Goal: Information Seeking & Learning: Learn about a topic

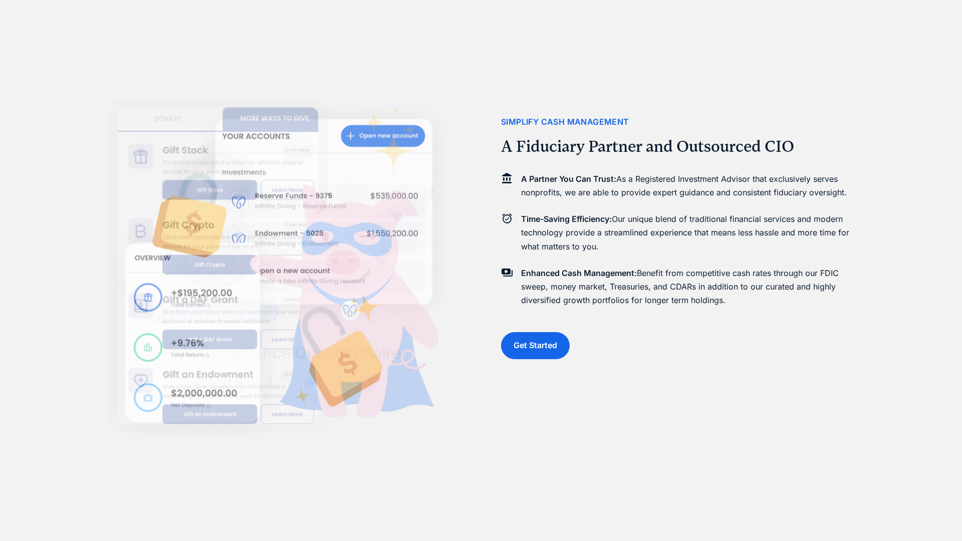
scroll to position [1760, 0]
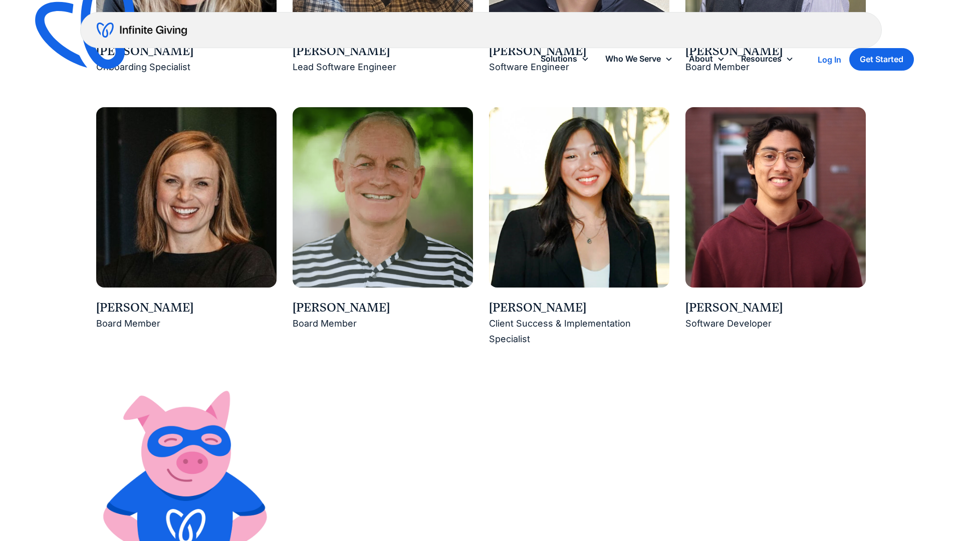
scroll to position [2080, 0]
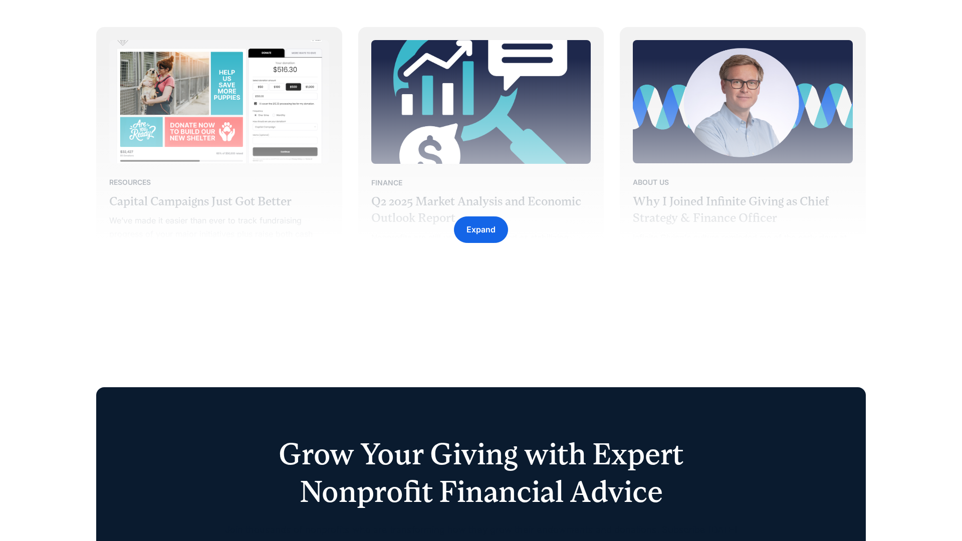
scroll to position [2080, 0]
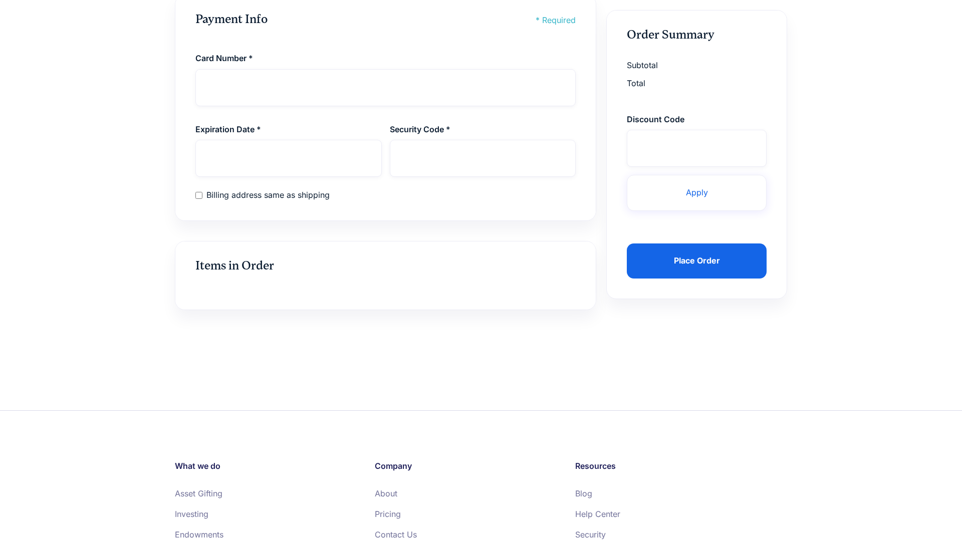
scroll to position [1374, 0]
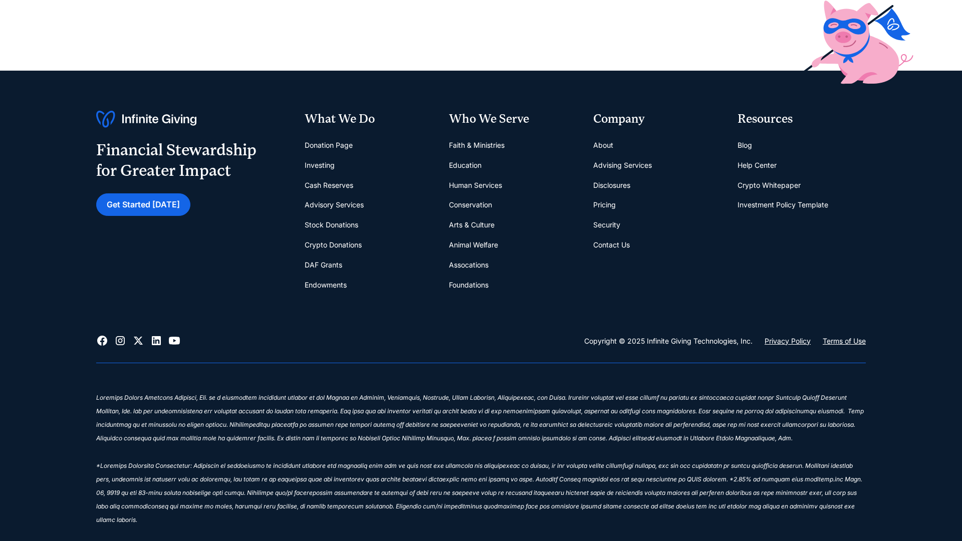
scroll to position [484, 0]
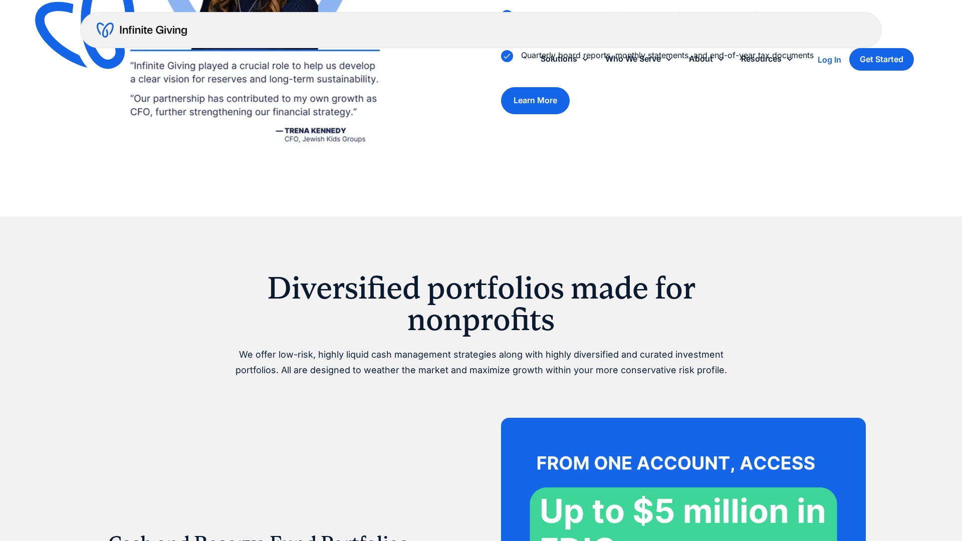
scroll to position [2080, 0]
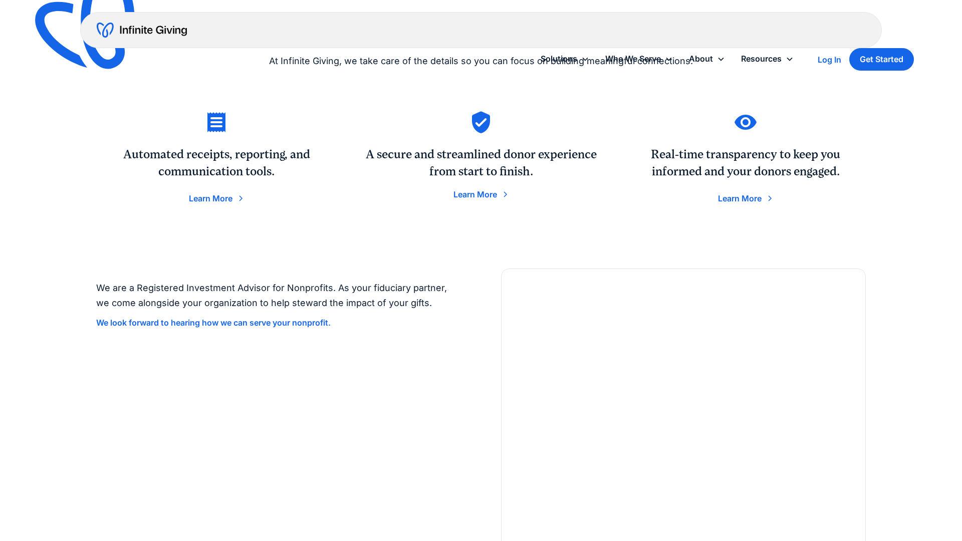
scroll to position [2080, 0]
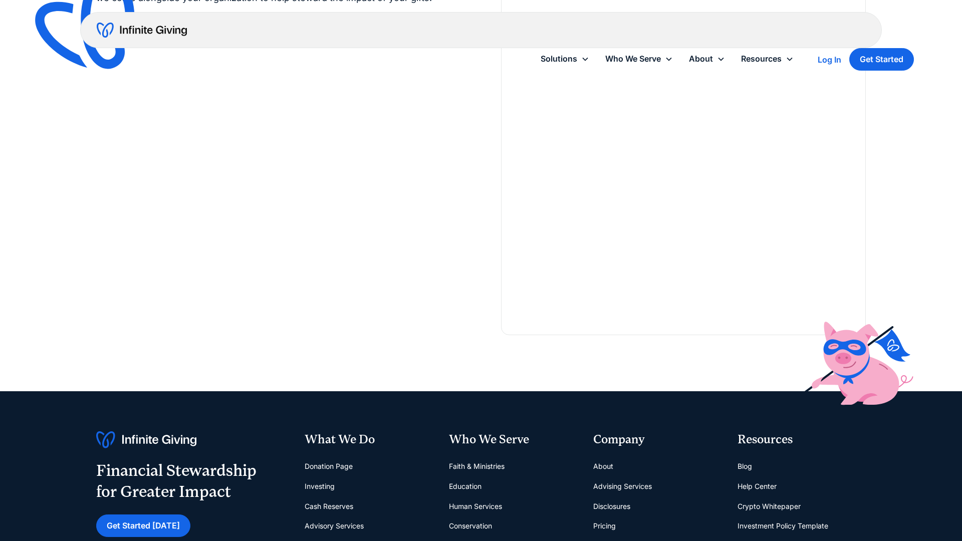
scroll to position [1449, 0]
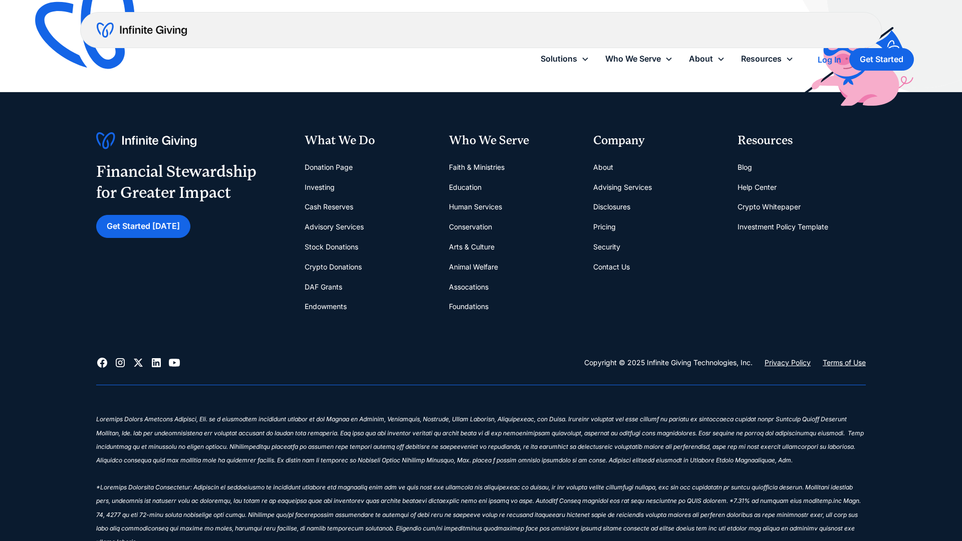
scroll to position [630, 0]
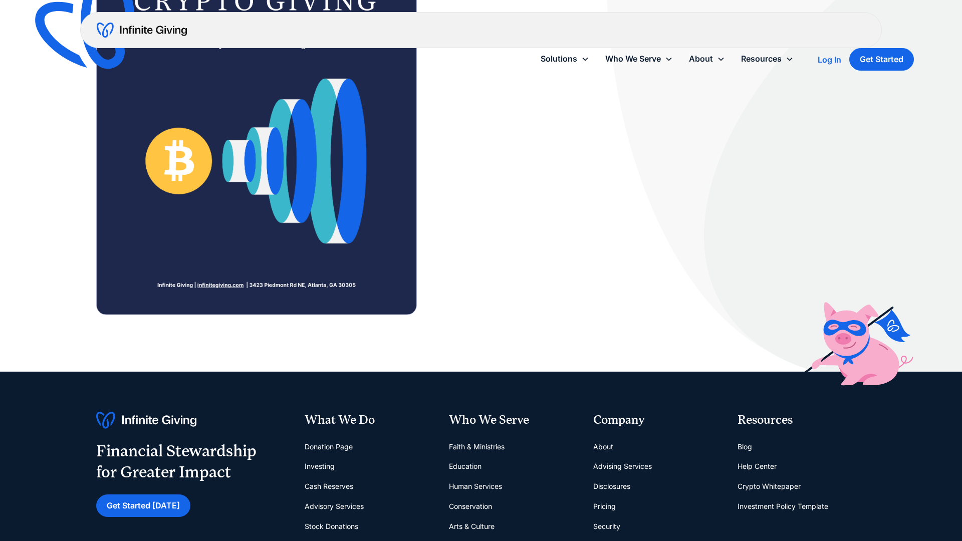
scroll to position [829, 0]
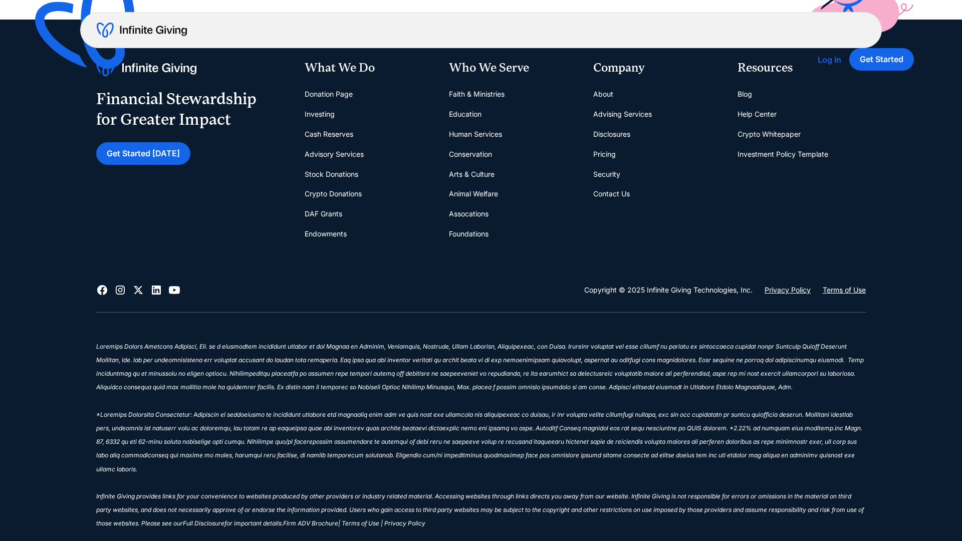
scroll to position [1597, 0]
